Goal: Find specific page/section: Find specific page/section

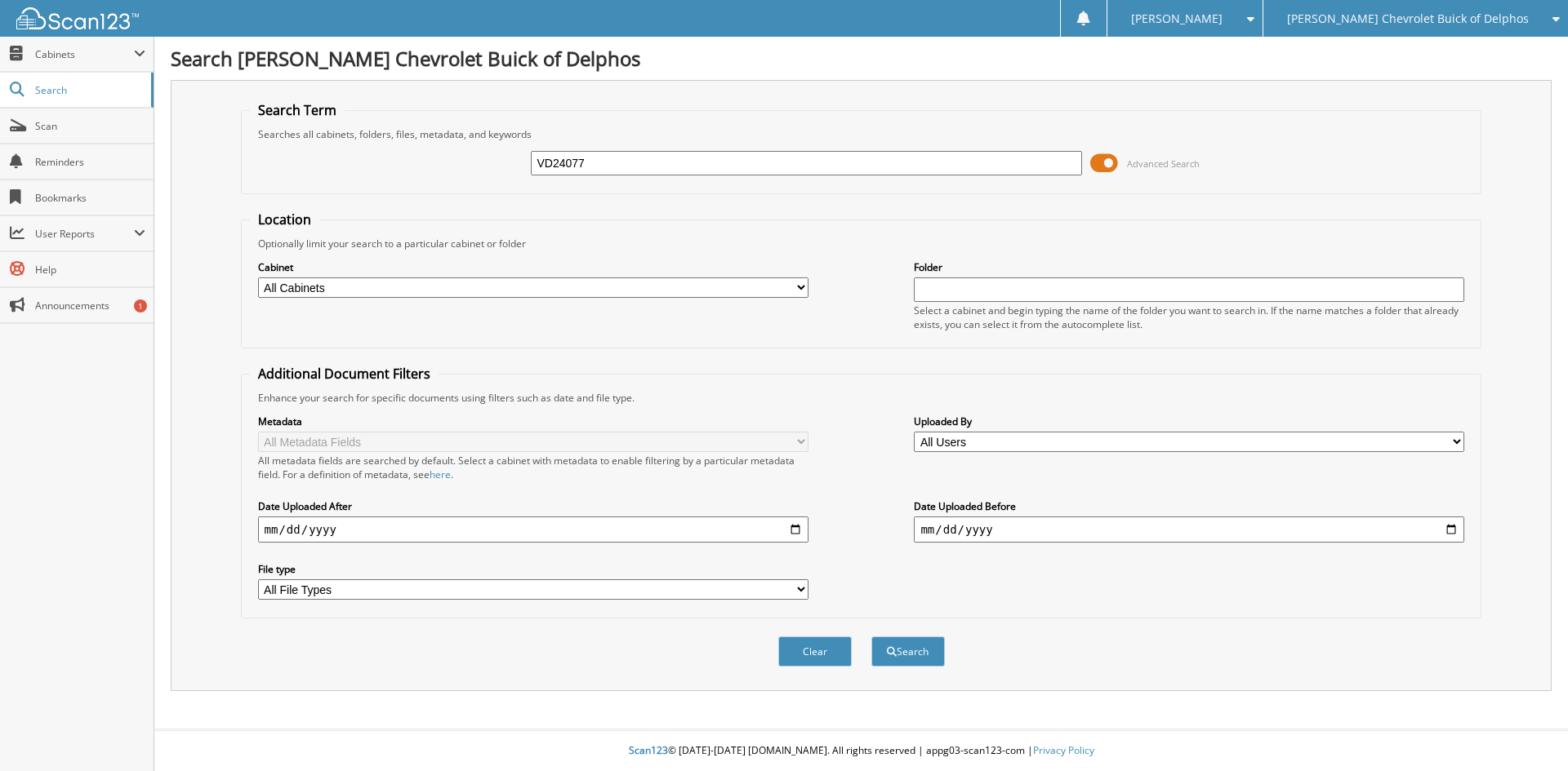
type input "VD24077"
click at [871, 637] on button "Search" at bounding box center [908, 652] width 74 height 30
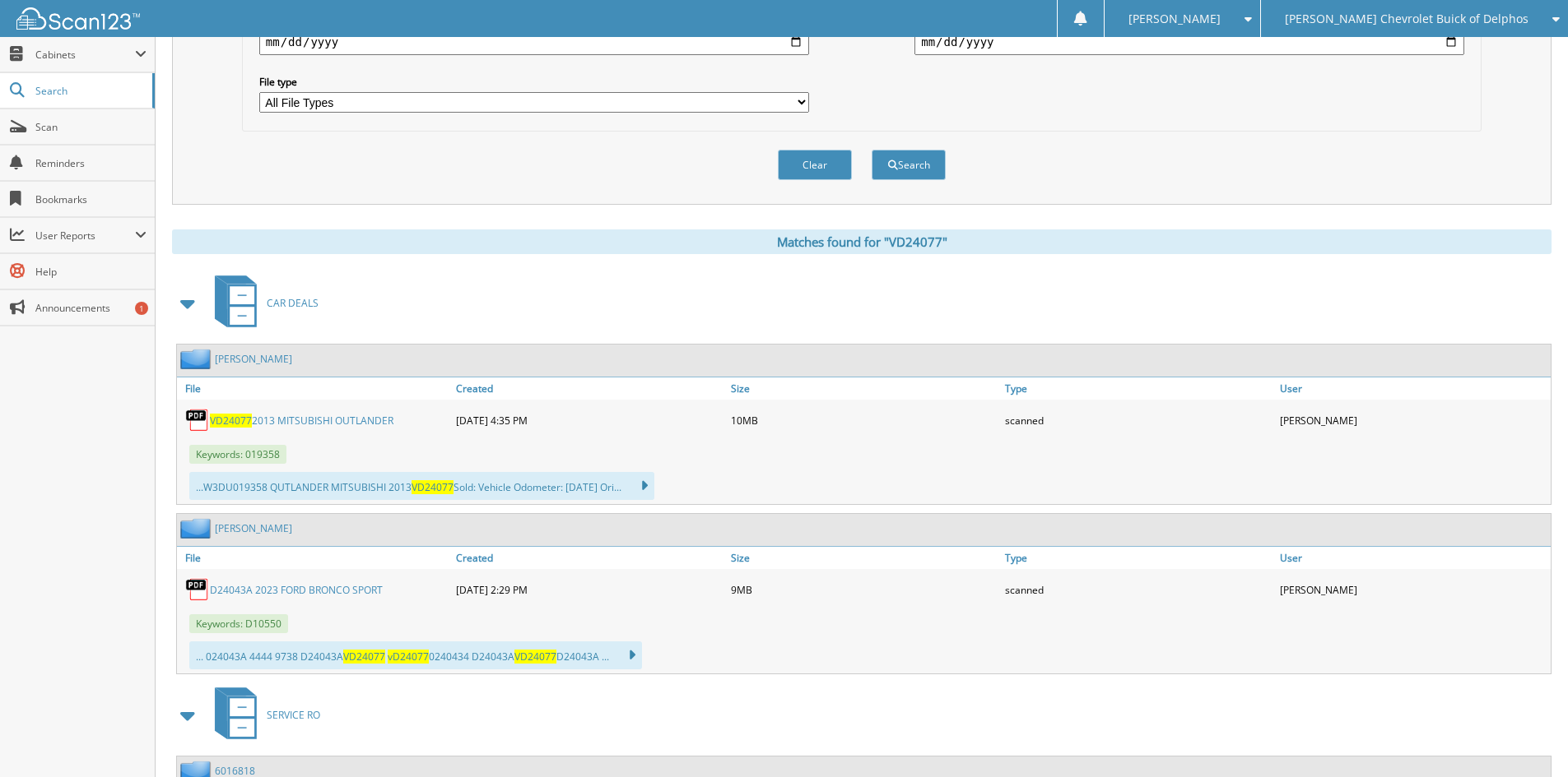
scroll to position [494, 0]
click at [312, 422] on link "VD24077 2013 MITSUBISHI OUTLANDER" at bounding box center [302, 418] width 184 height 14
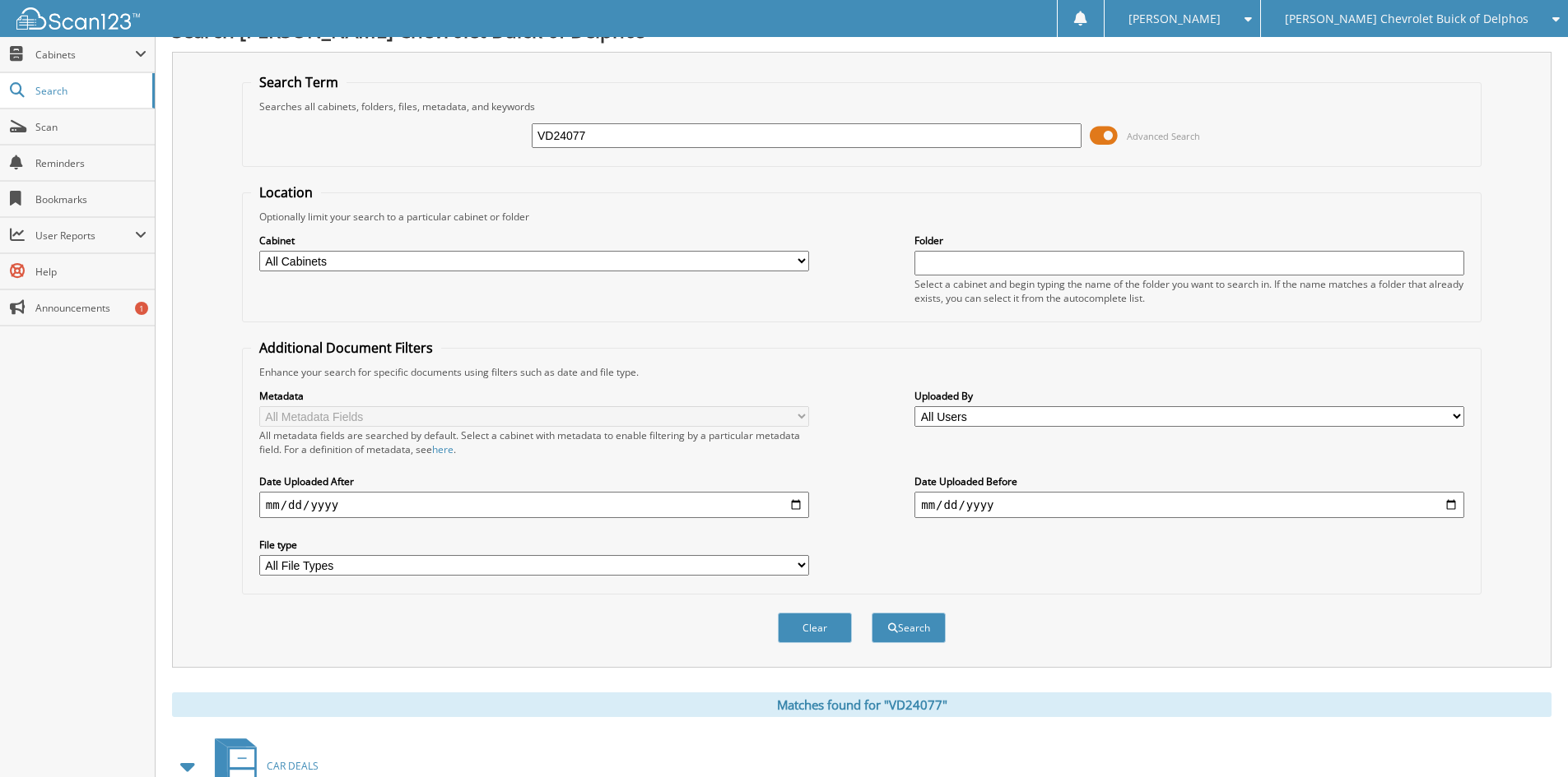
scroll to position [0, 0]
